Goal: Complete application form

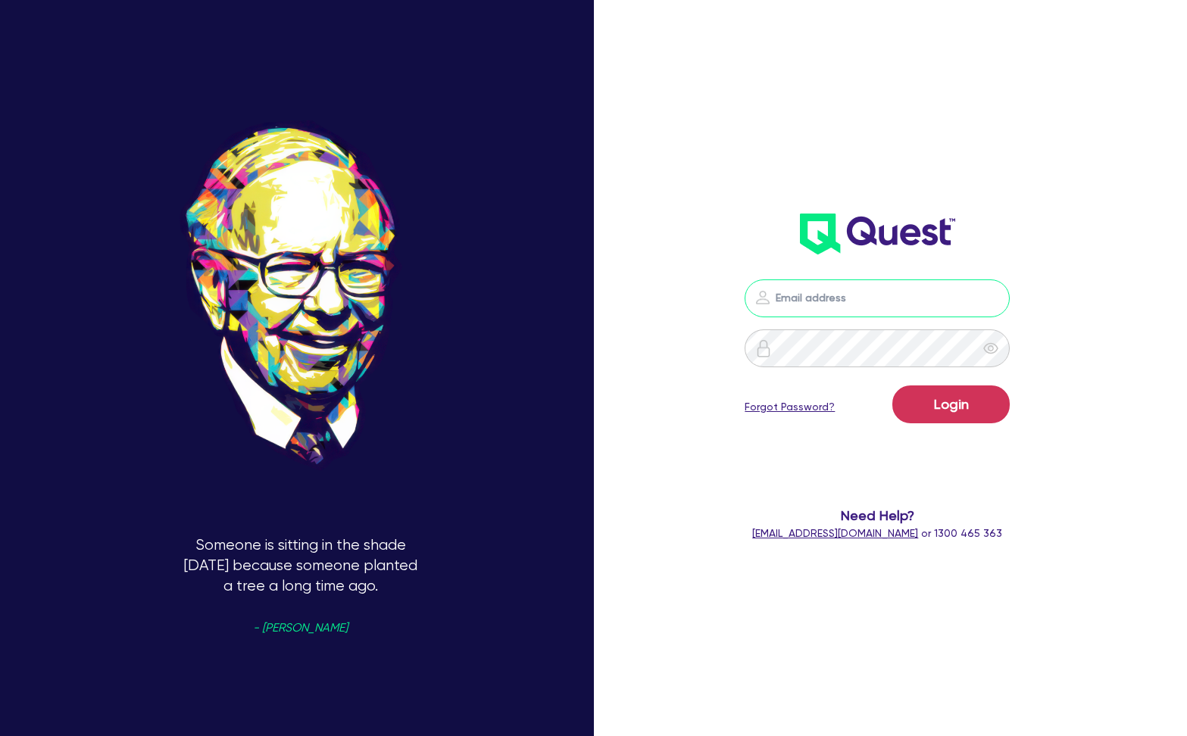
click at [891, 305] on input "email" at bounding box center [877, 298] width 265 height 38
type input "kurniawan.wijaya+broker@quest.finance"
click at [947, 398] on button "Login" at bounding box center [950, 405] width 117 height 38
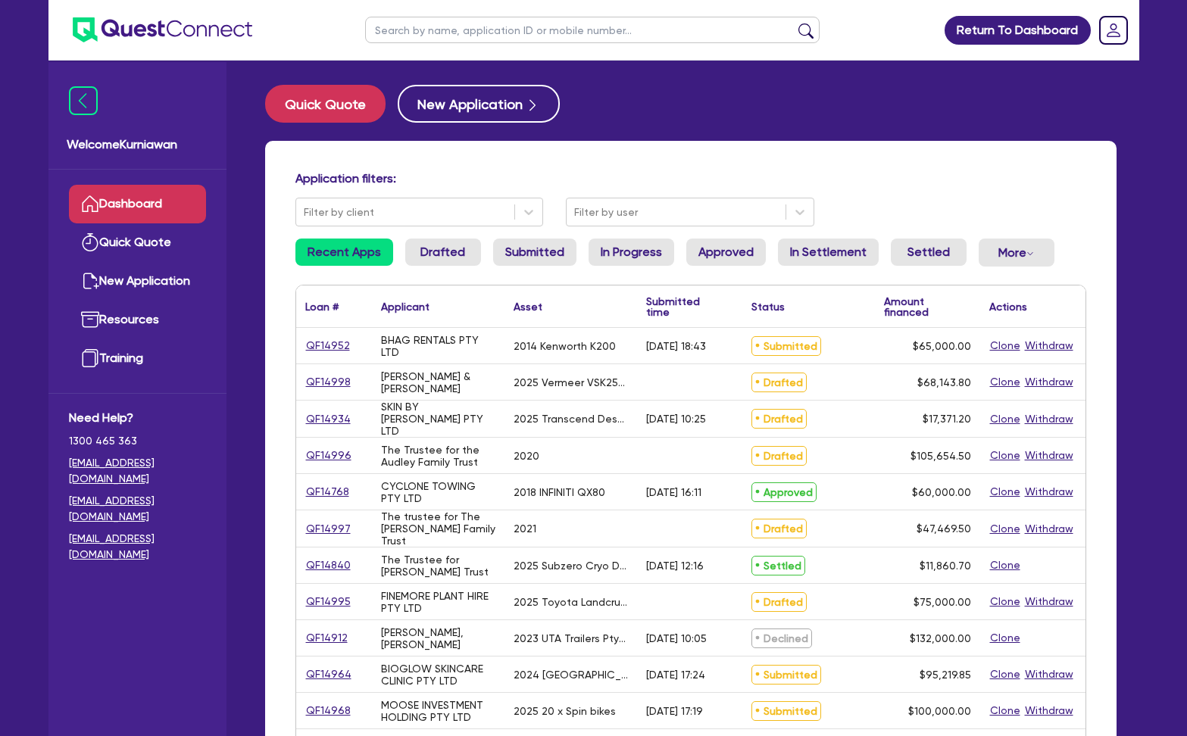
click at [581, 23] on input "text" at bounding box center [592, 30] width 454 height 27
type input "test"
click at [794, 23] on button "submit" at bounding box center [806, 33] width 24 height 21
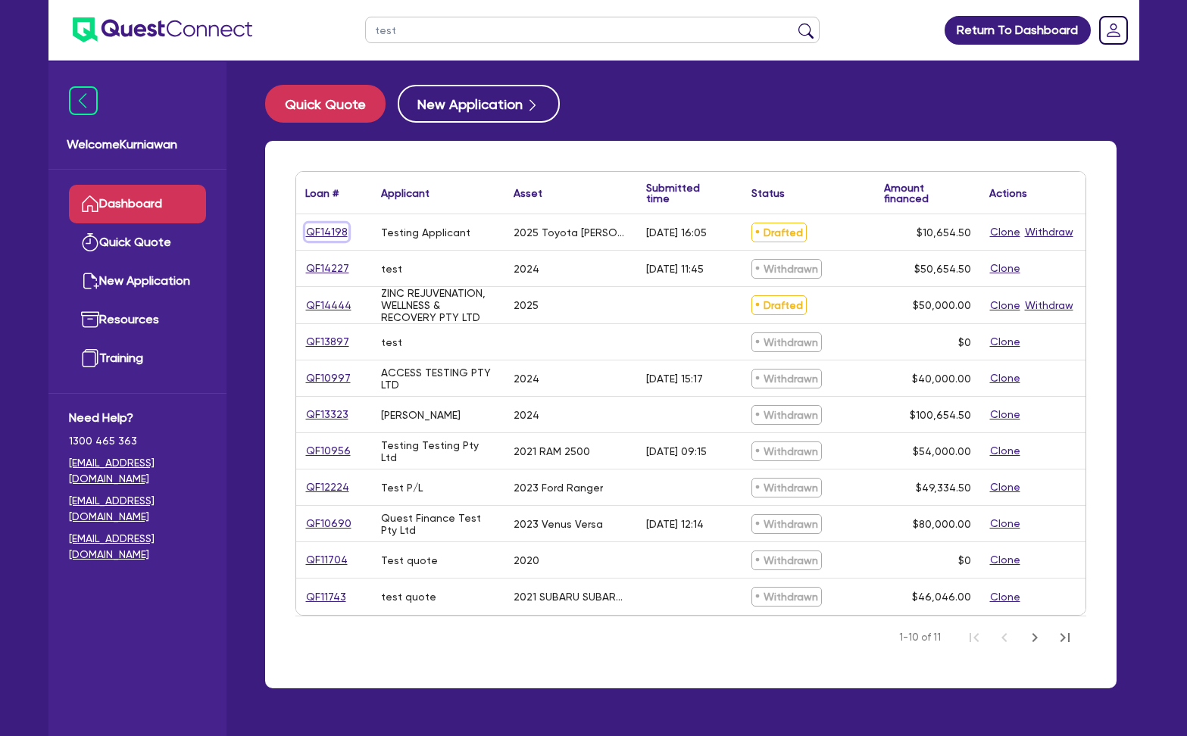
click at [323, 232] on link "QF14198" at bounding box center [326, 231] width 43 height 17
click at [326, 310] on link "QF14444" at bounding box center [328, 305] width 47 height 17
click at [1140, 434] on div "test Return To Dashboard Edit Profile Logout Welcome Kurniawan Dashboard Quick …" at bounding box center [593, 398] width 1113 height 797
click at [626, 308] on div "2025" at bounding box center [570, 305] width 133 height 36
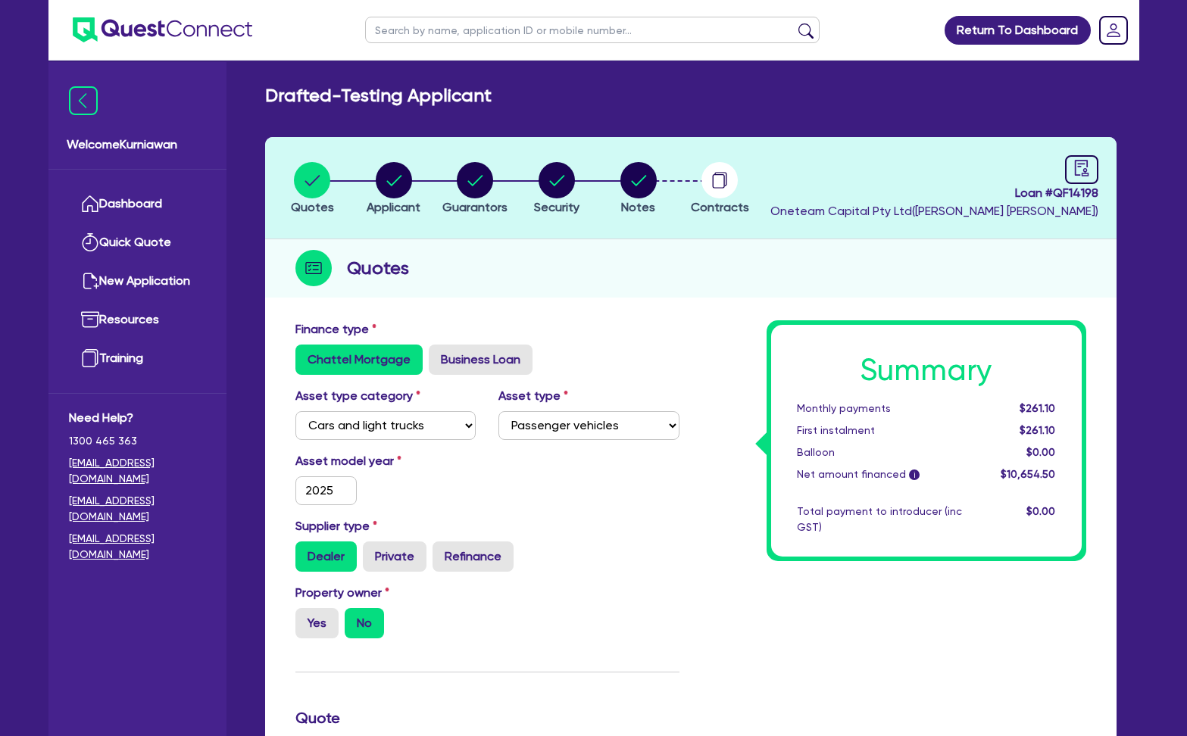
select select "CARS_AND_LIGHT_TRUCKS"
select select "PASSENGER_VEHICLES"
click at [460, 189] on icon "button" at bounding box center [475, 180] width 36 height 36
select select "MR"
select select "NSW"
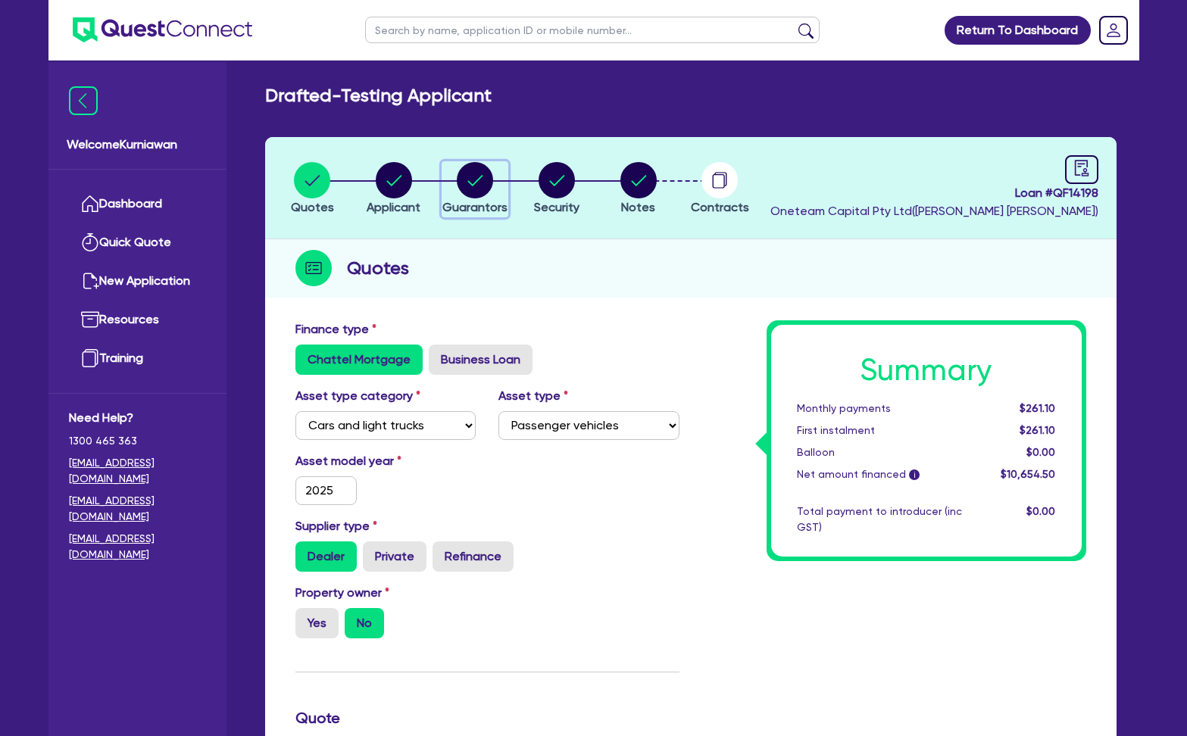
select select "SINGLE"
select select "PROPERTY"
select select "MORTGAGE"
select select "MR"
select select "SINGLE"
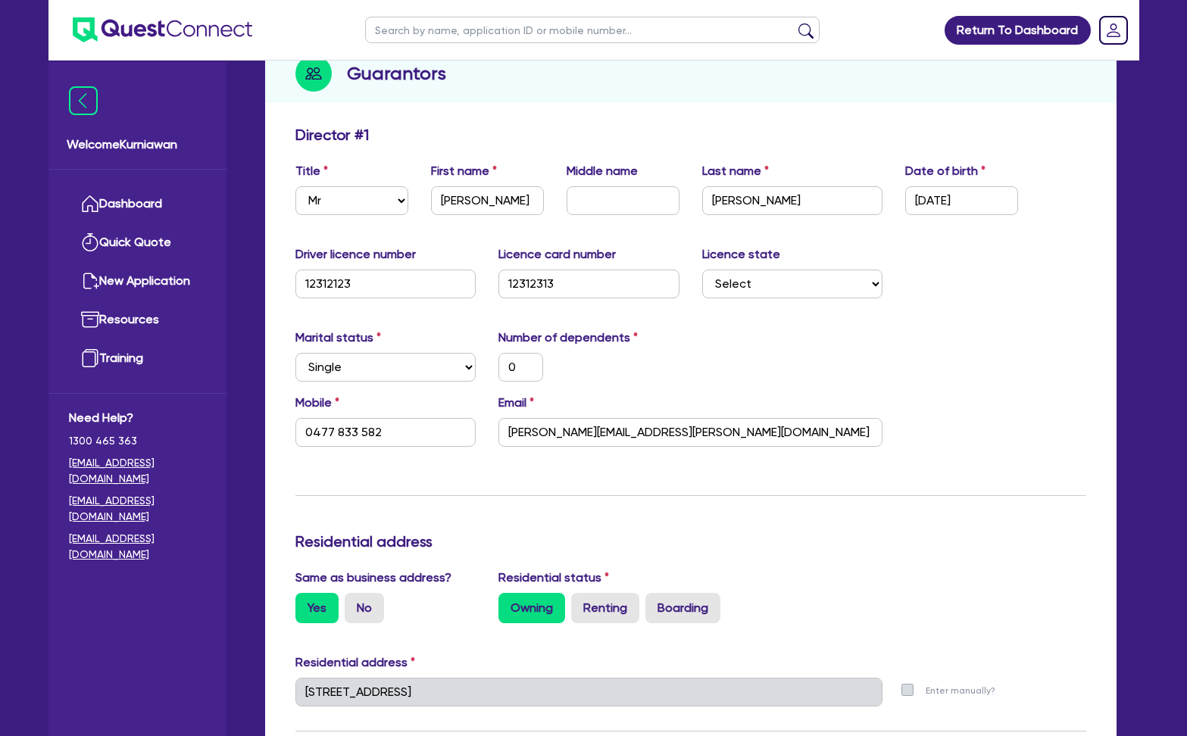
scroll to position [197, 0]
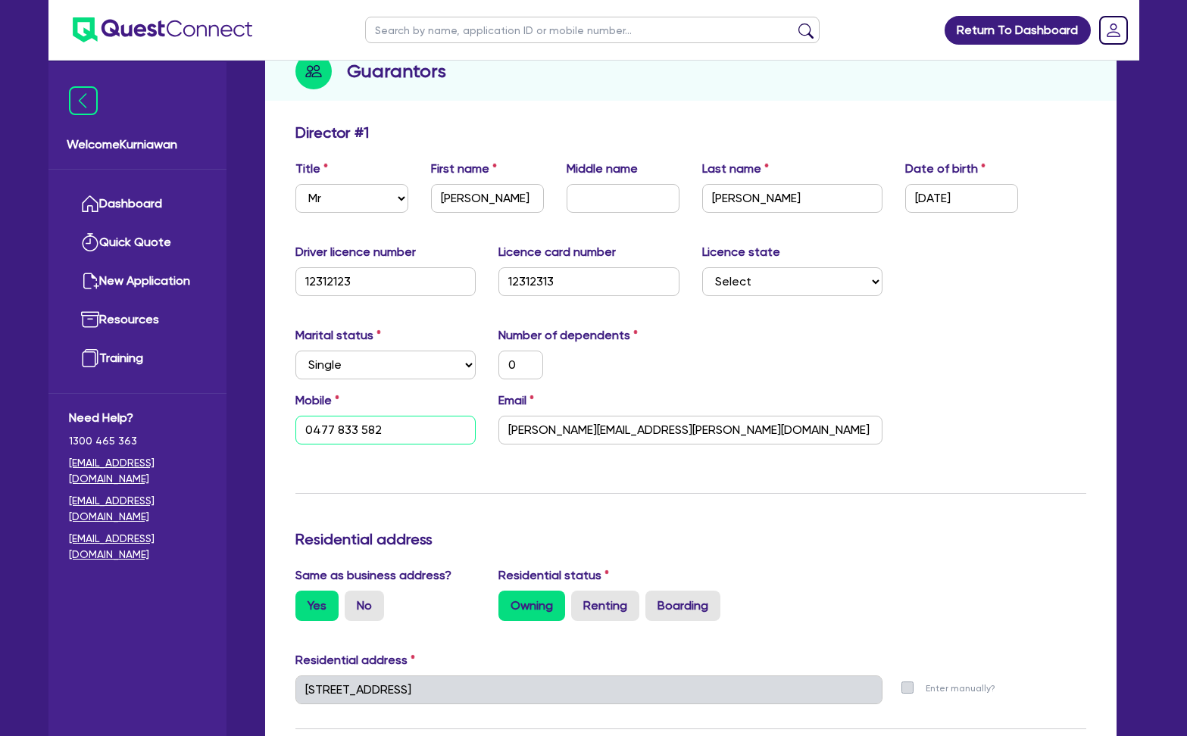
click at [442, 430] on input "0477 833 582" at bounding box center [385, 430] width 181 height 29
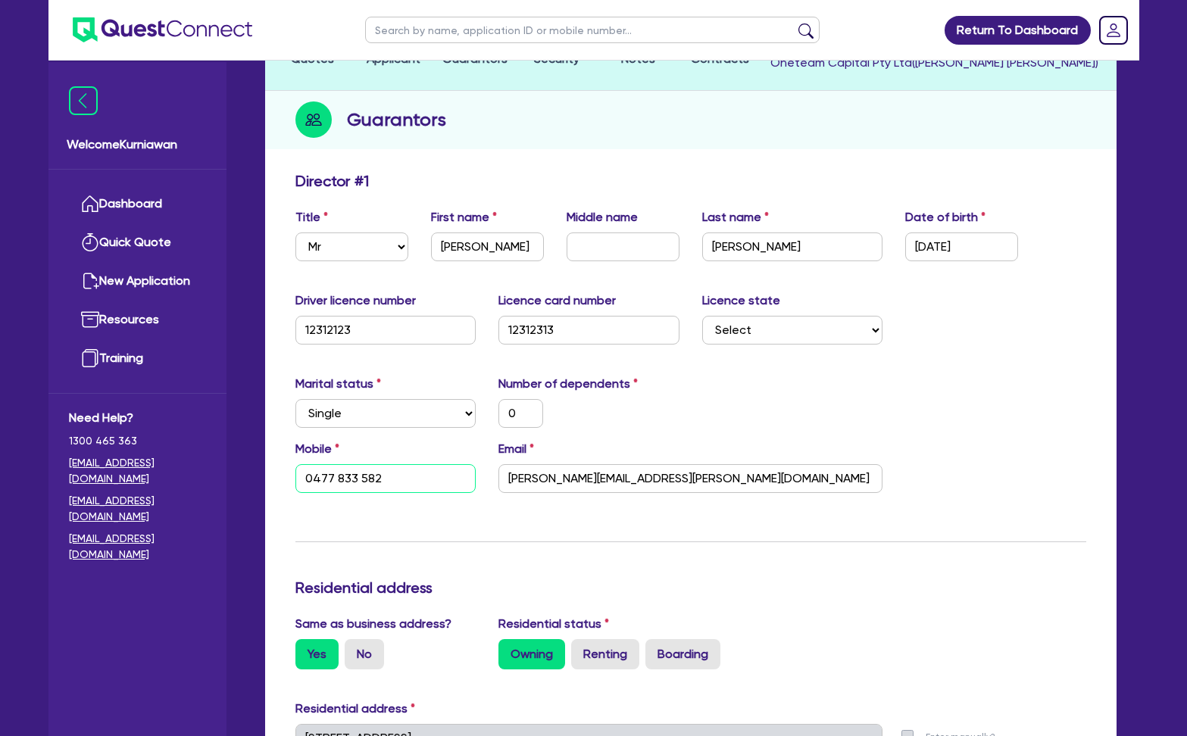
scroll to position [0, 0]
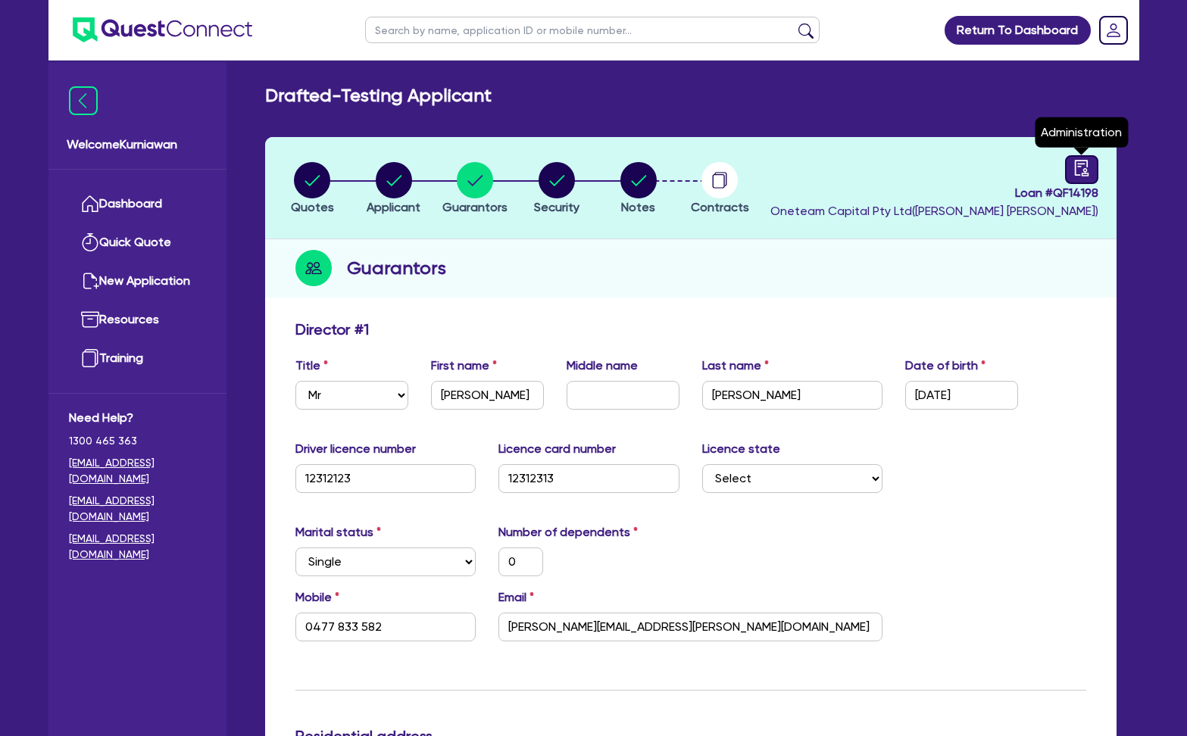
click at [1086, 171] on icon "audit" at bounding box center [1081, 168] width 17 height 17
select select "DRAFTED_AMENDED"
select select "Other"
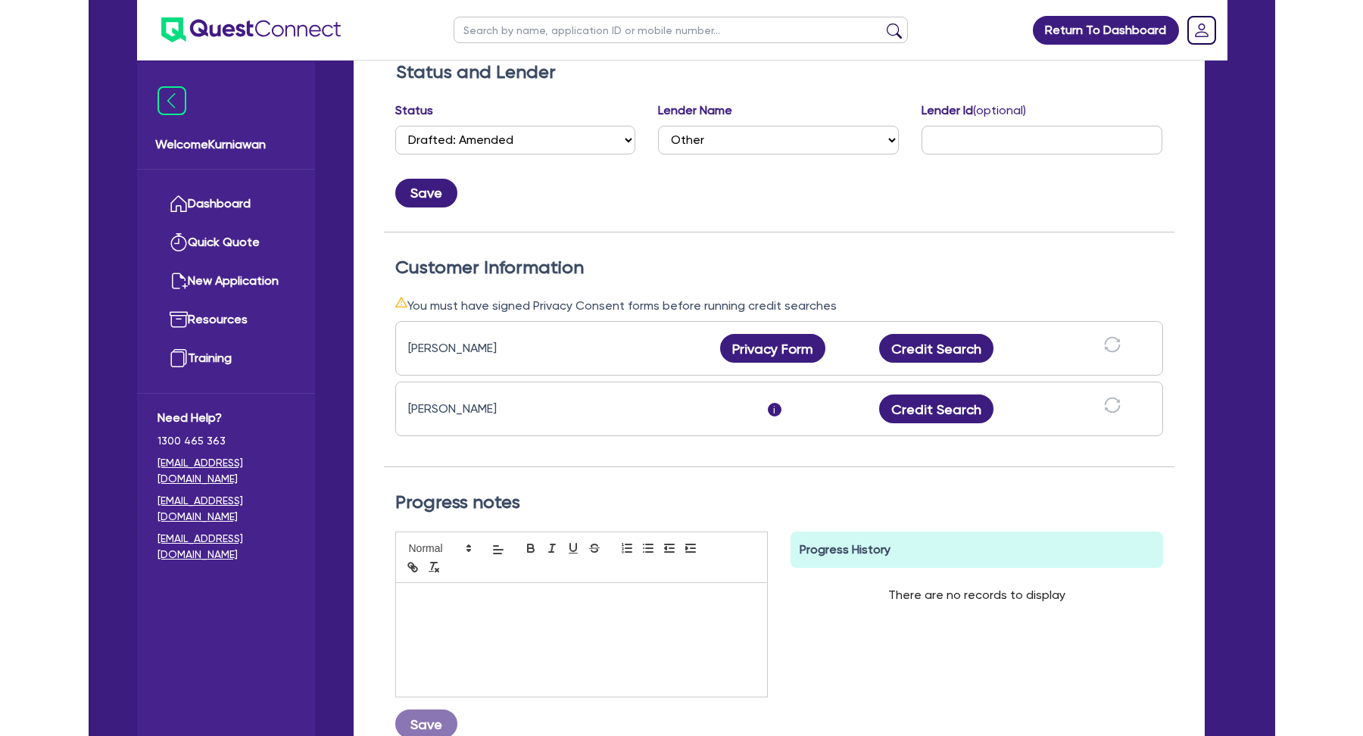
scroll to position [262, 0]
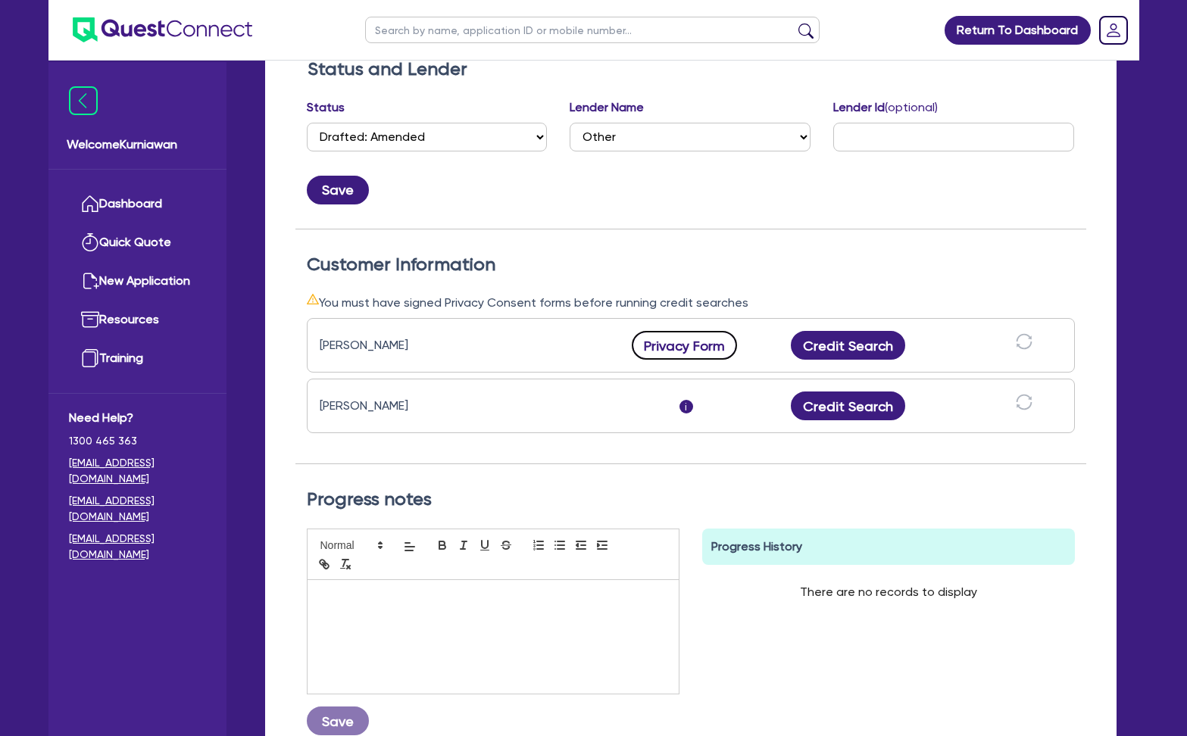
click at [679, 351] on button "Privacy Form" at bounding box center [685, 345] width 106 height 29
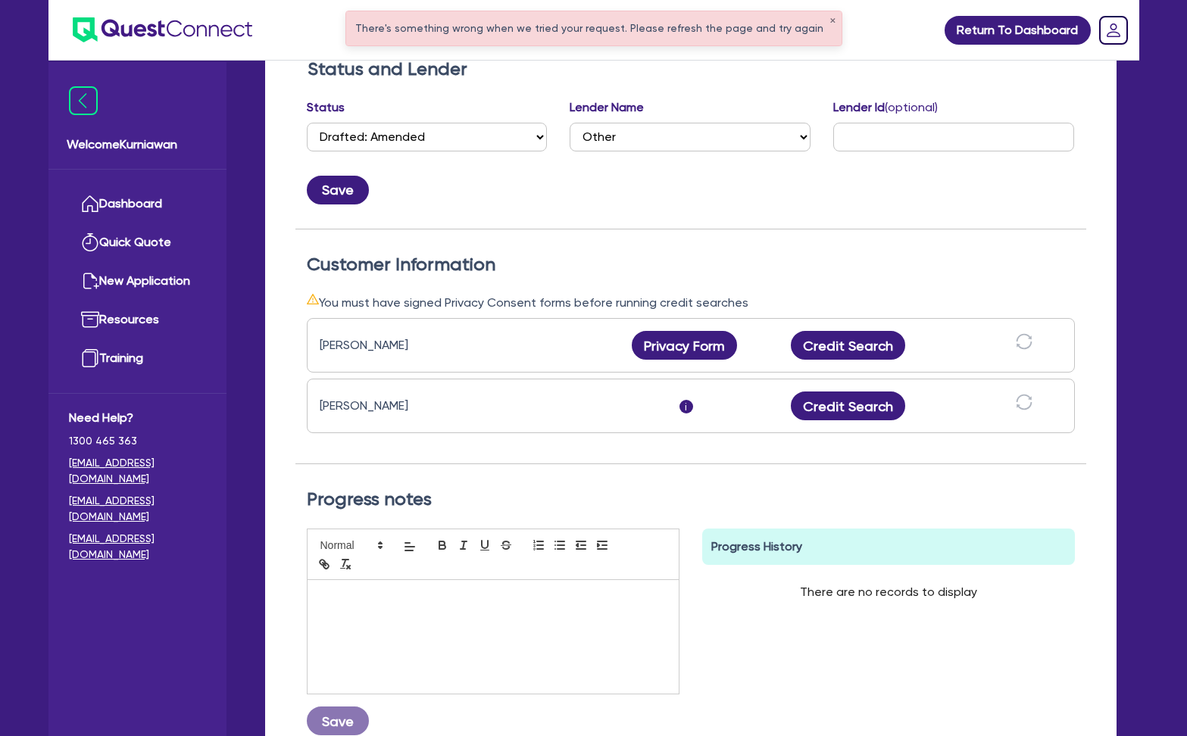
click at [769, 201] on div "Save" at bounding box center [690, 184] width 791 height 41
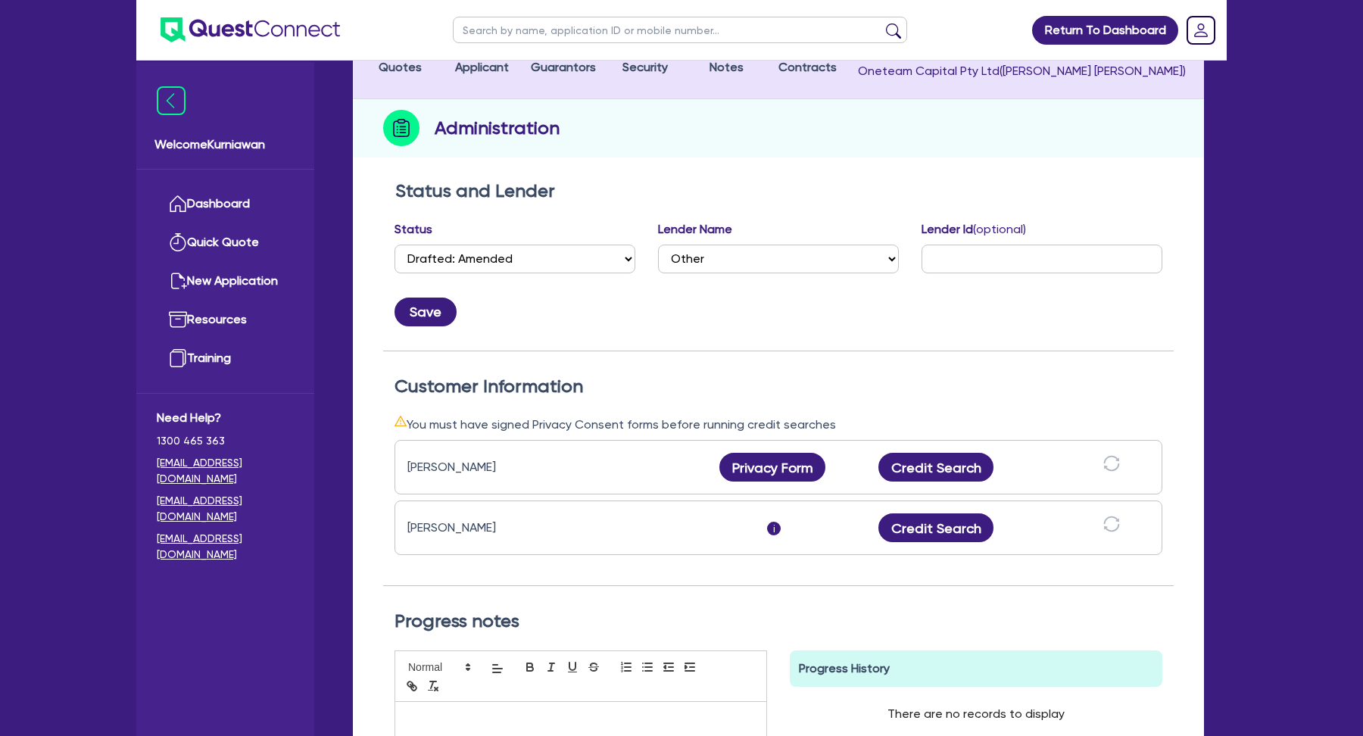
scroll to position [142, 0]
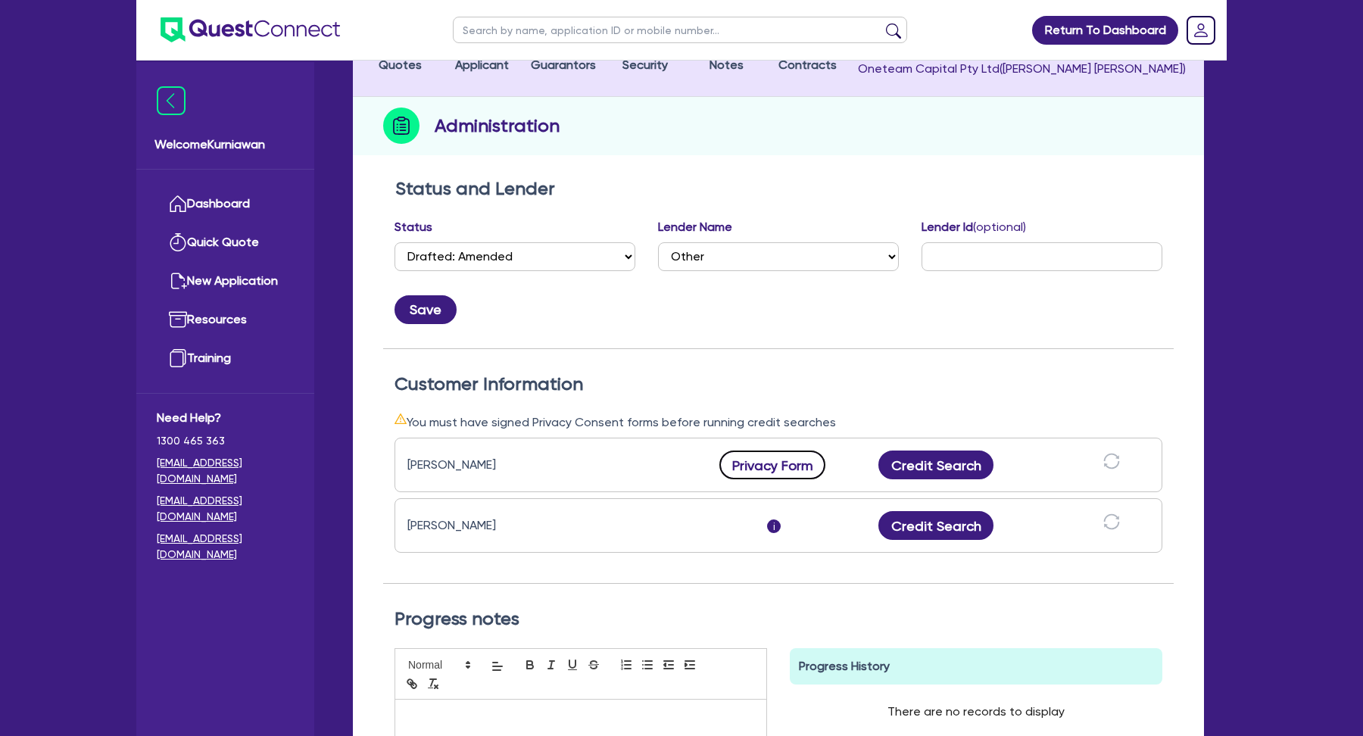
click at [776, 468] on button "Privacy Form" at bounding box center [773, 465] width 106 height 29
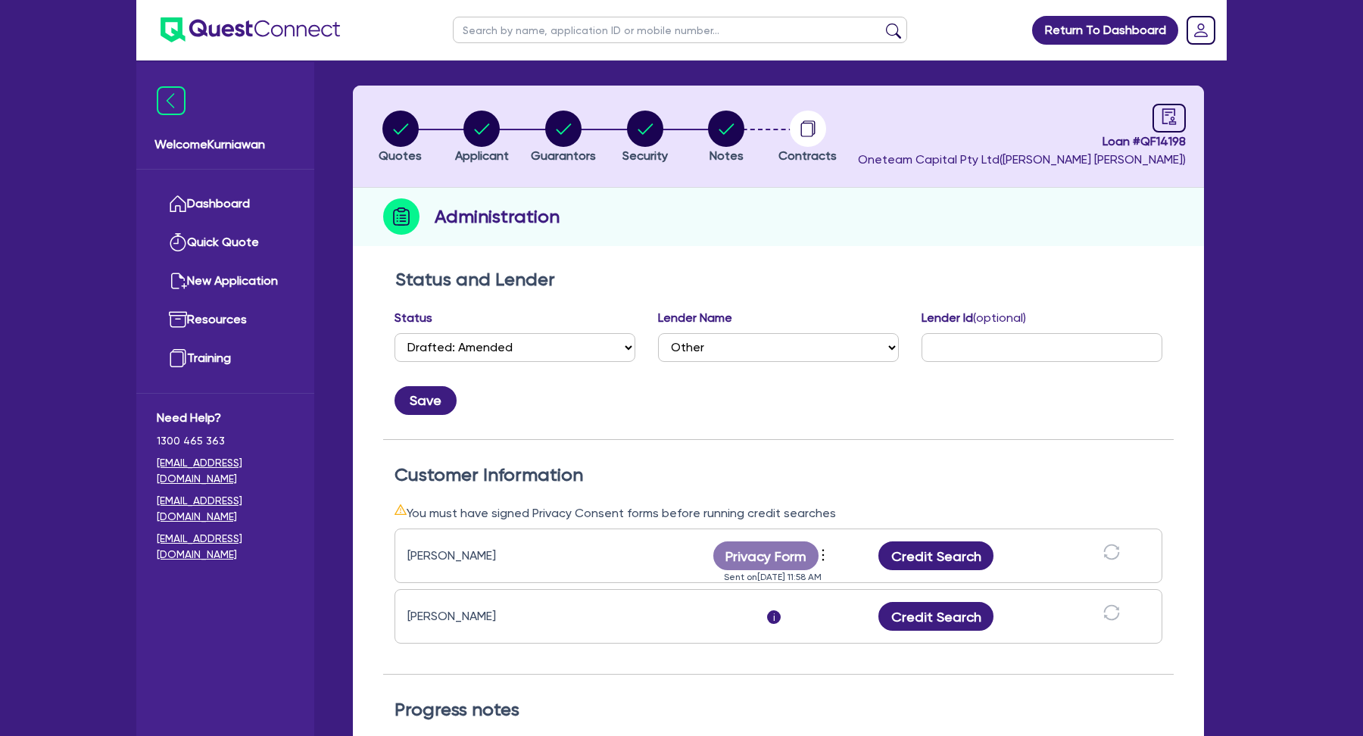
scroll to position [41, 0]
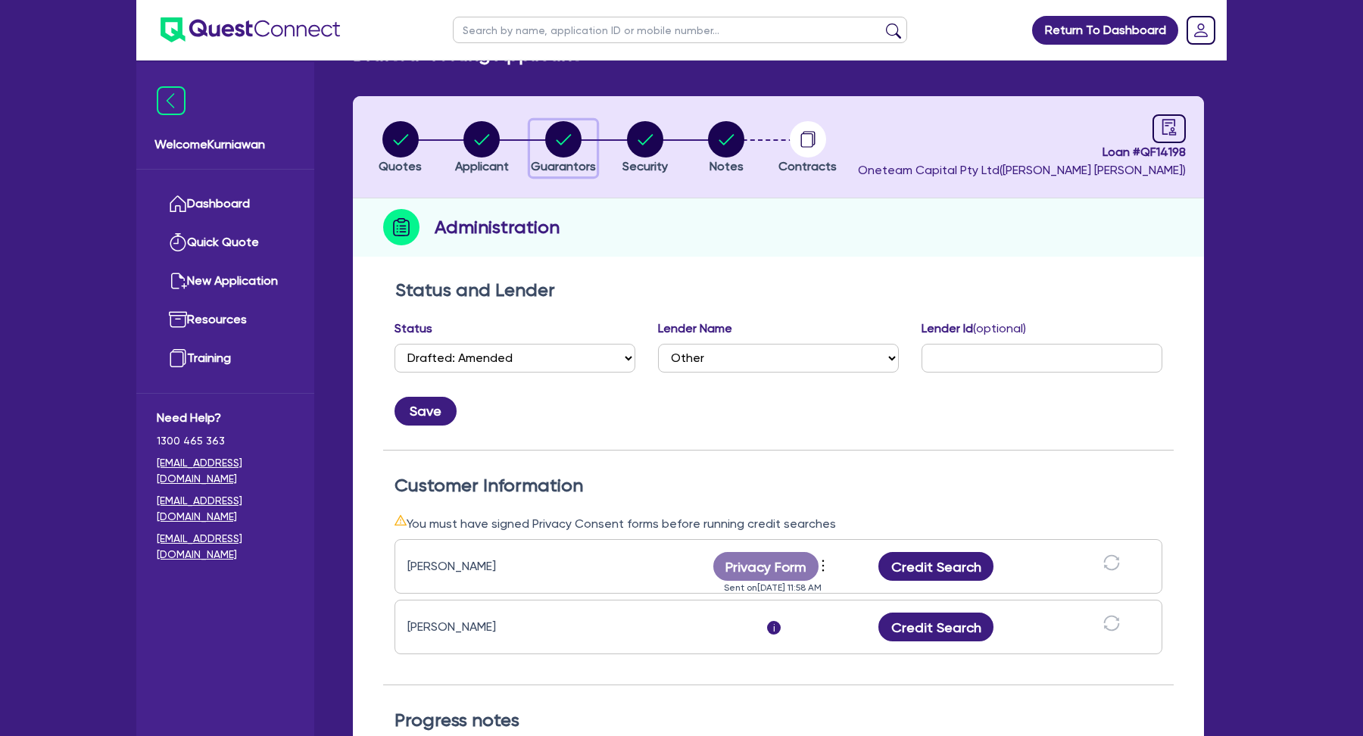
click at [563, 133] on circle "button" at bounding box center [563, 139] width 36 height 36
select select "MR"
select select "NSW"
select select "SINGLE"
select select "PROPERTY"
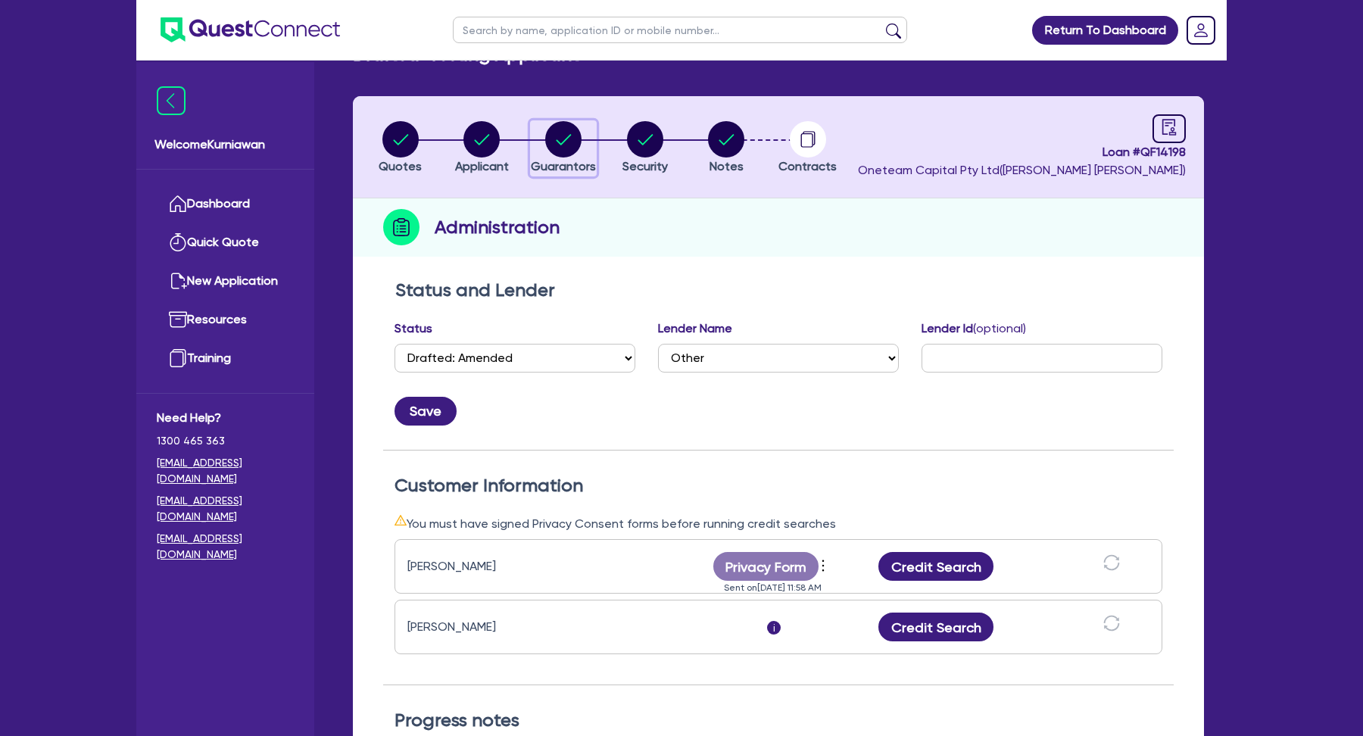
select select "MORTGAGE"
select select "MR"
select select "SINGLE"
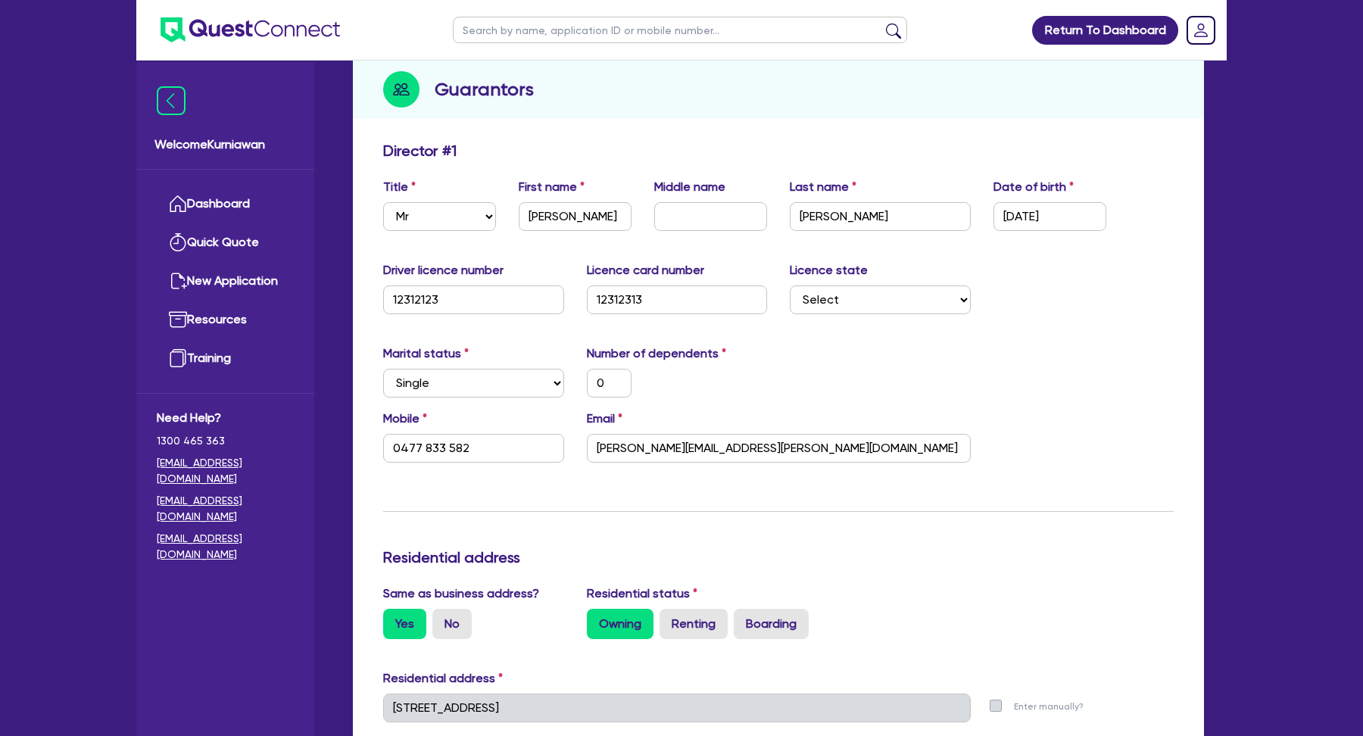
scroll to position [214, 0]
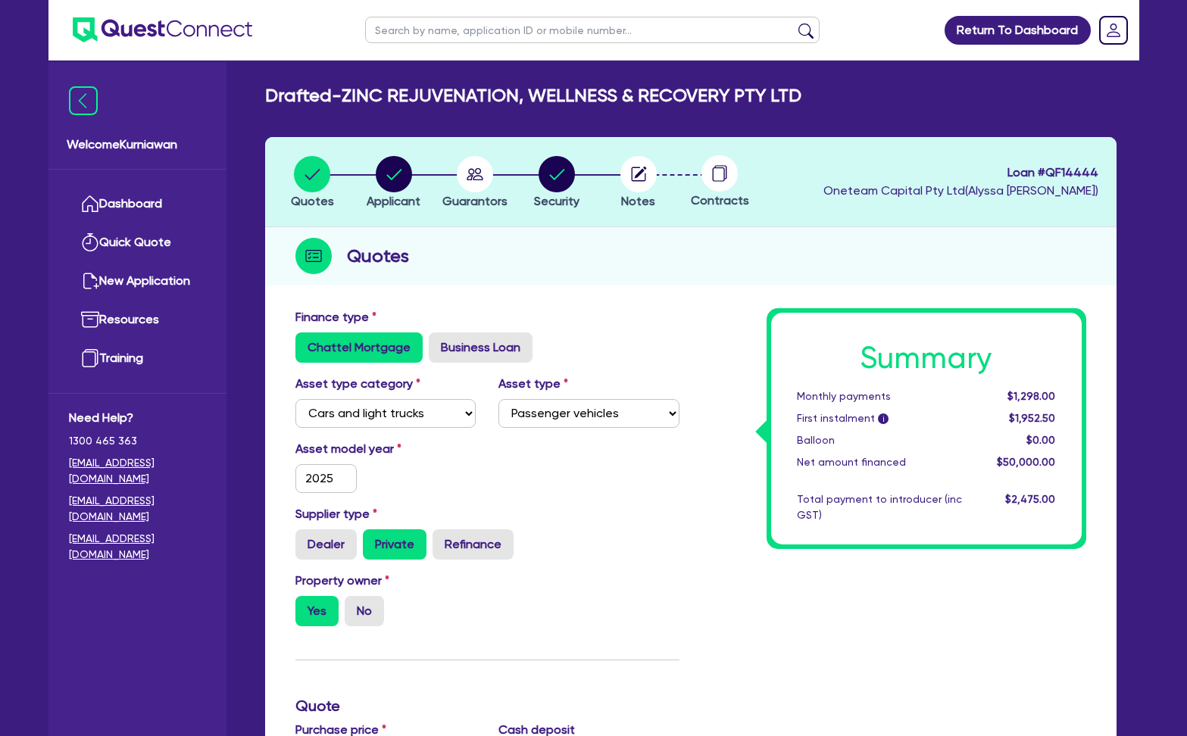
select select "CARS_AND_LIGHT_TRUCKS"
select select "PASSENGER_VEHICLES"
